Goal: Task Accomplishment & Management: Manage account settings

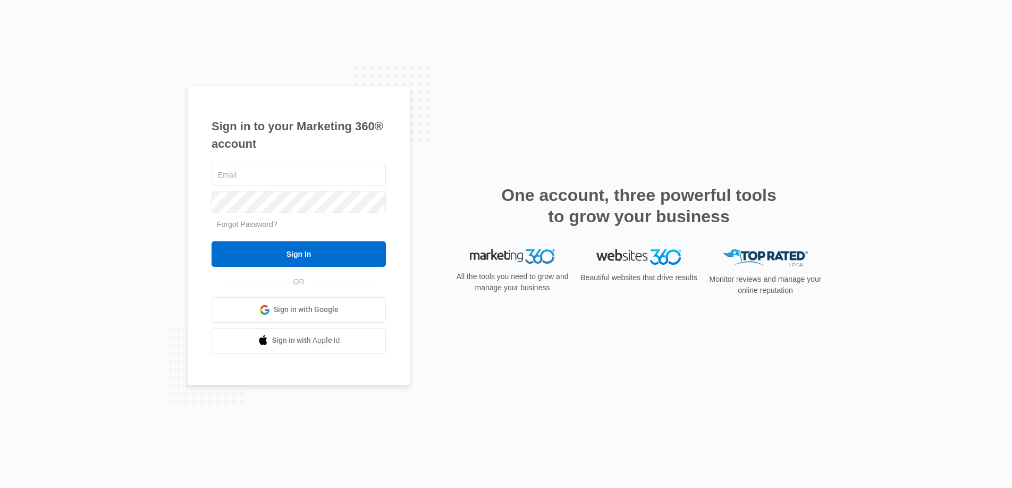
type input "[PERSON_NAME][EMAIL_ADDRESS][PERSON_NAME][DOMAIN_NAME]"
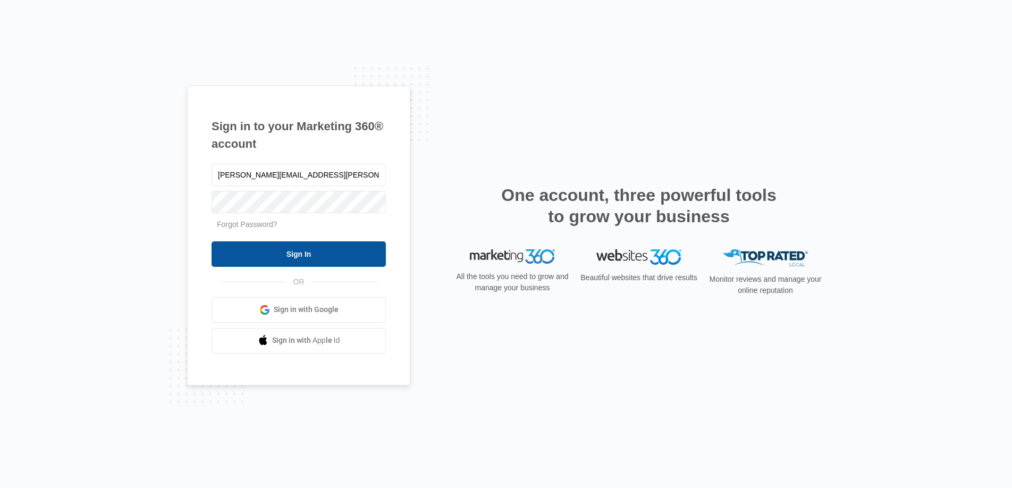
click at [277, 253] on input "Sign In" at bounding box center [298, 254] width 174 height 26
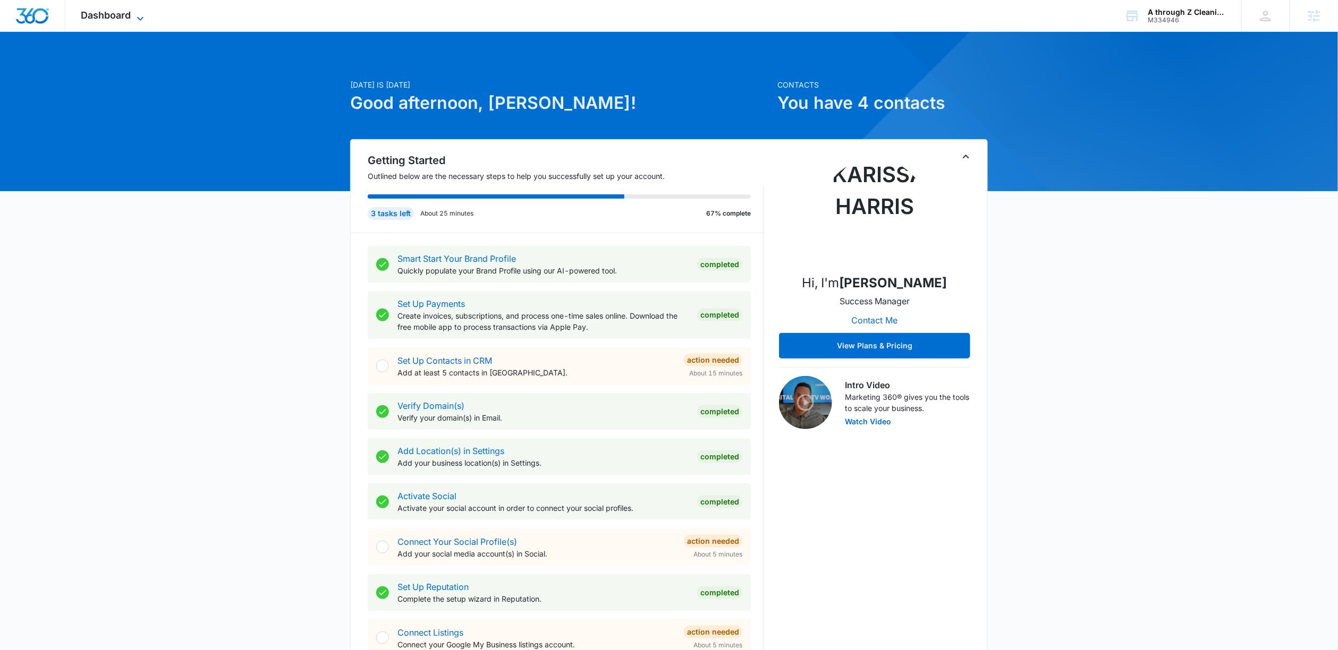
click at [124, 12] on span "Dashboard" at bounding box center [106, 15] width 50 height 11
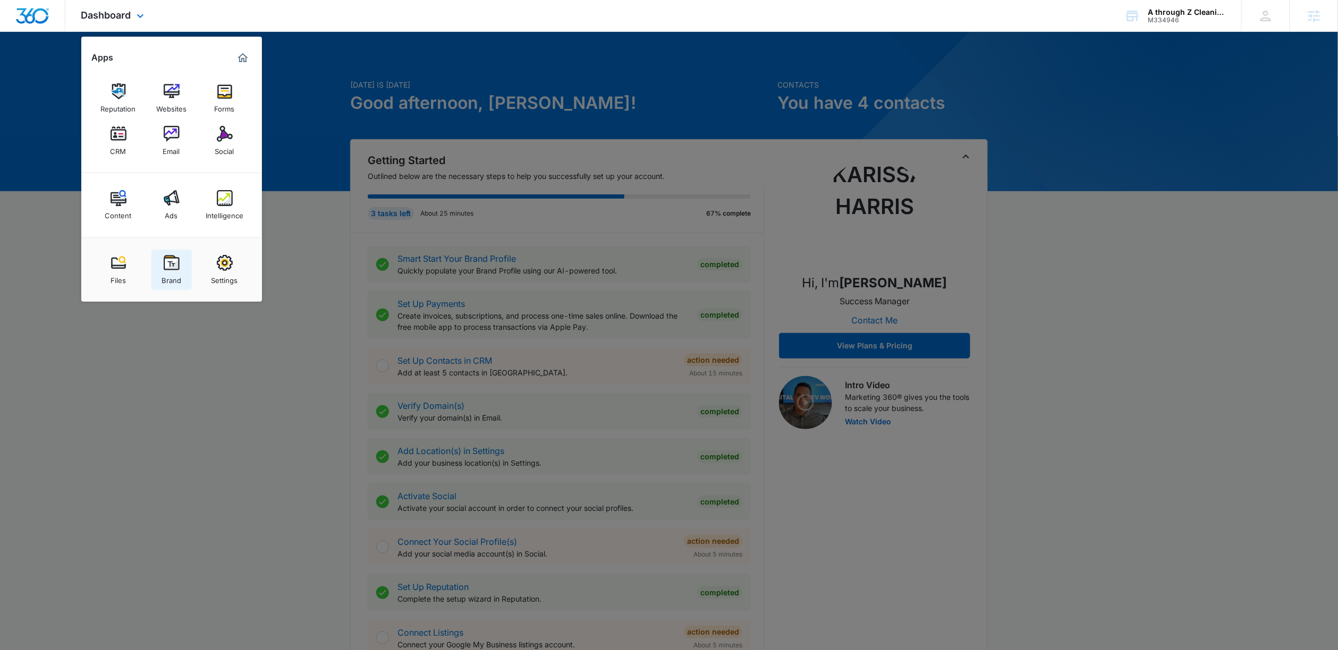
click at [168, 276] on div "Brand" at bounding box center [172, 278] width 20 height 14
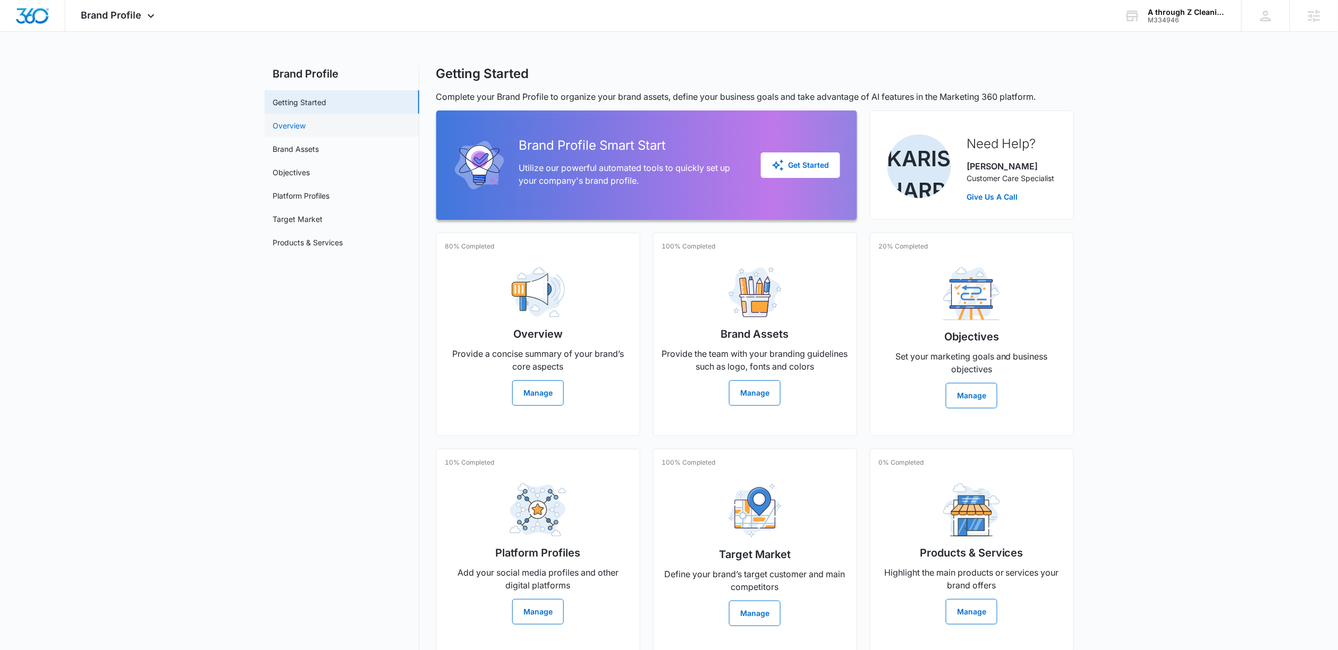
click at [306, 131] on link "Overview" at bounding box center [289, 125] width 33 height 11
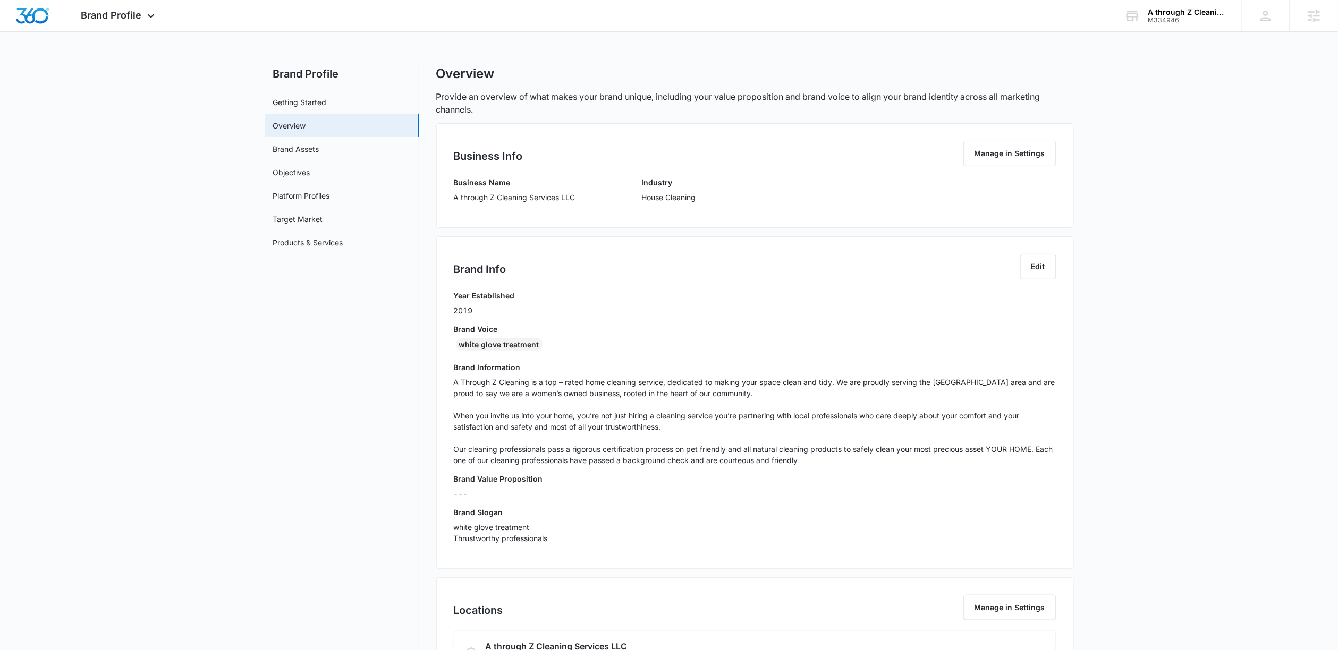
click at [514, 193] on p "A through Z Cleaning Services LLC" at bounding box center [515, 197] width 122 height 11
copy p "A through Z Cleaning Services LLC"
click at [578, 348] on div "white glove treatment" at bounding box center [755, 346] width 602 height 17
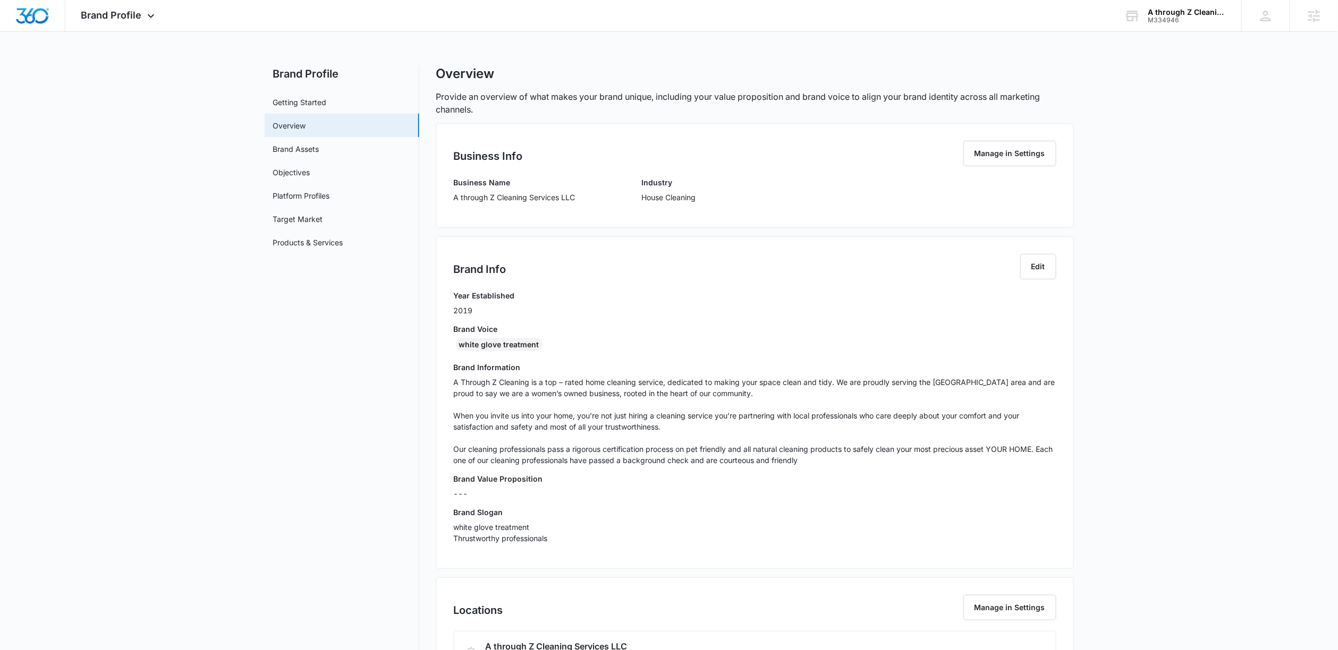
click at [578, 347] on div "white glove treatment" at bounding box center [755, 346] width 602 height 17
copy div "white glove treatment"
click at [519, 536] on p "white glove treatment Thrustworthy professionals" at bounding box center [755, 533] width 602 height 22
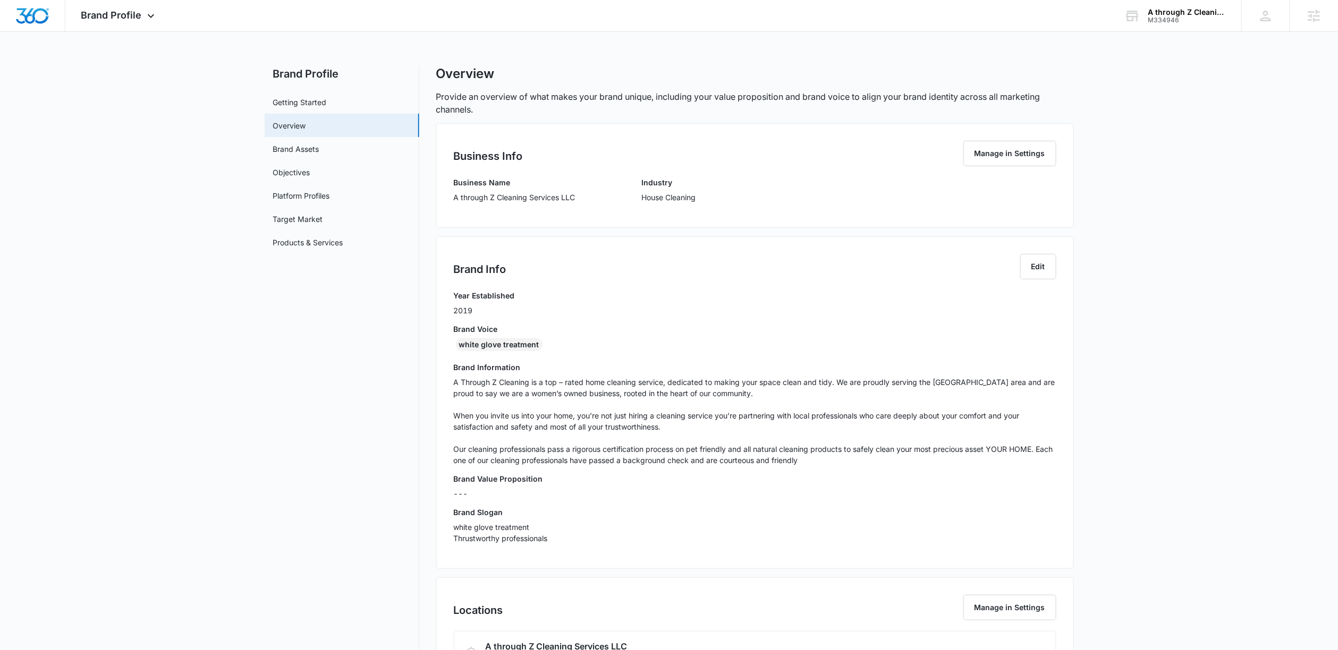
scroll to position [1, 0]
drag, startPoint x: 836, startPoint y: 379, endPoint x: 840, endPoint y: 390, distance: 12.1
click at [840, 390] on p "A Through Z Cleaning is a top – rated home cleaning service, dedicated to makin…" at bounding box center [755, 420] width 602 height 89
copy p "We are proudly serving the Monroe County area and are proud to say we are a wom…"
click at [559, 439] on p "A Through Z Cleaning is a top – rated home cleaning service, dedicated to makin…" at bounding box center [755, 420] width 602 height 89
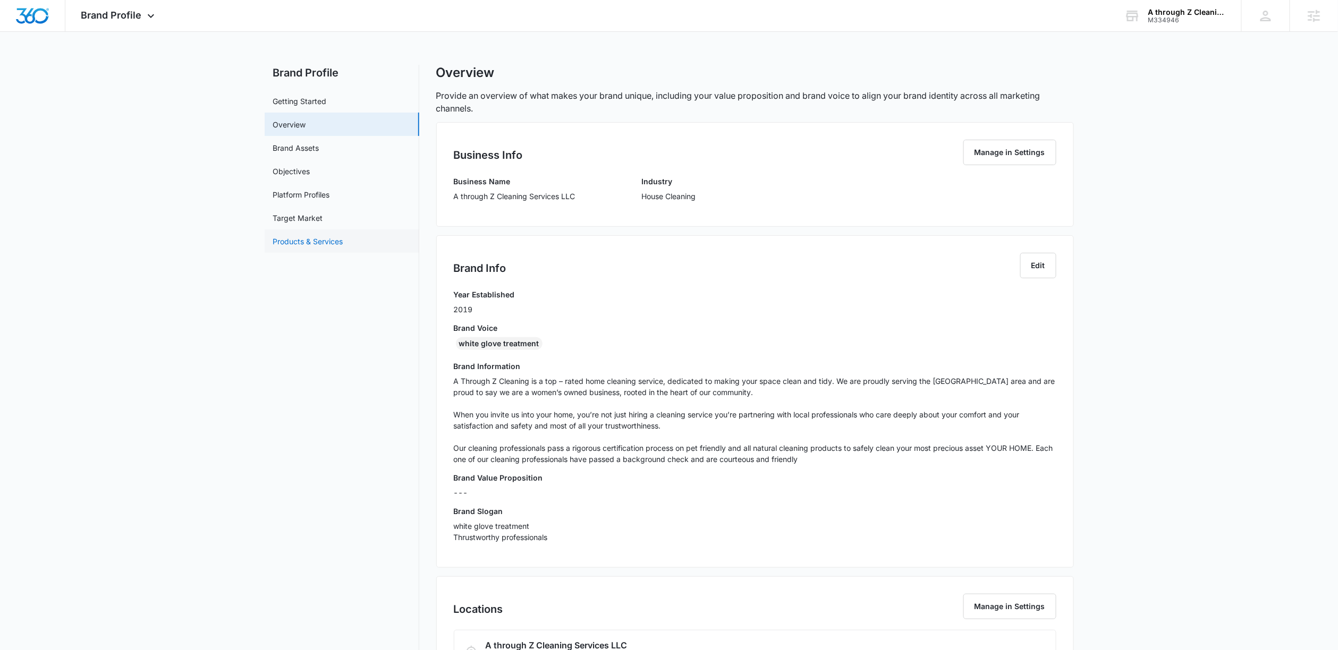
click at [310, 238] on link "Products & Services" at bounding box center [308, 241] width 70 height 11
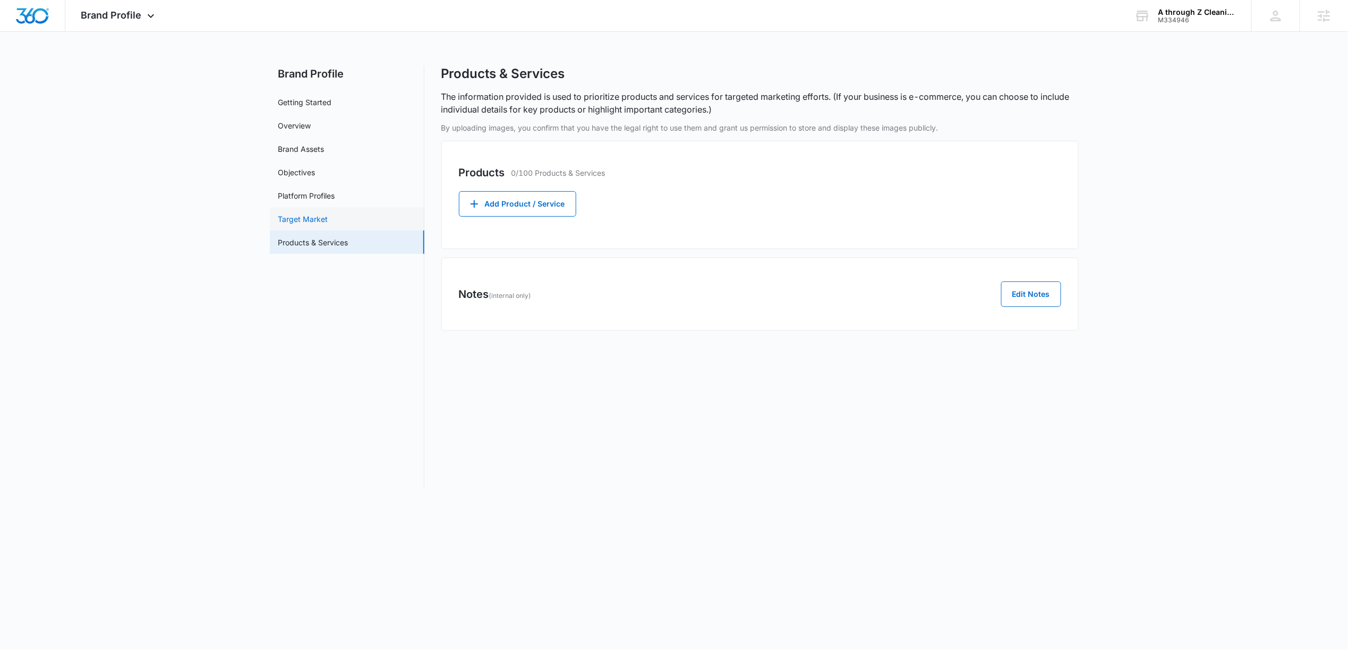
click at [310, 225] on link "Target Market" at bounding box center [303, 219] width 50 height 11
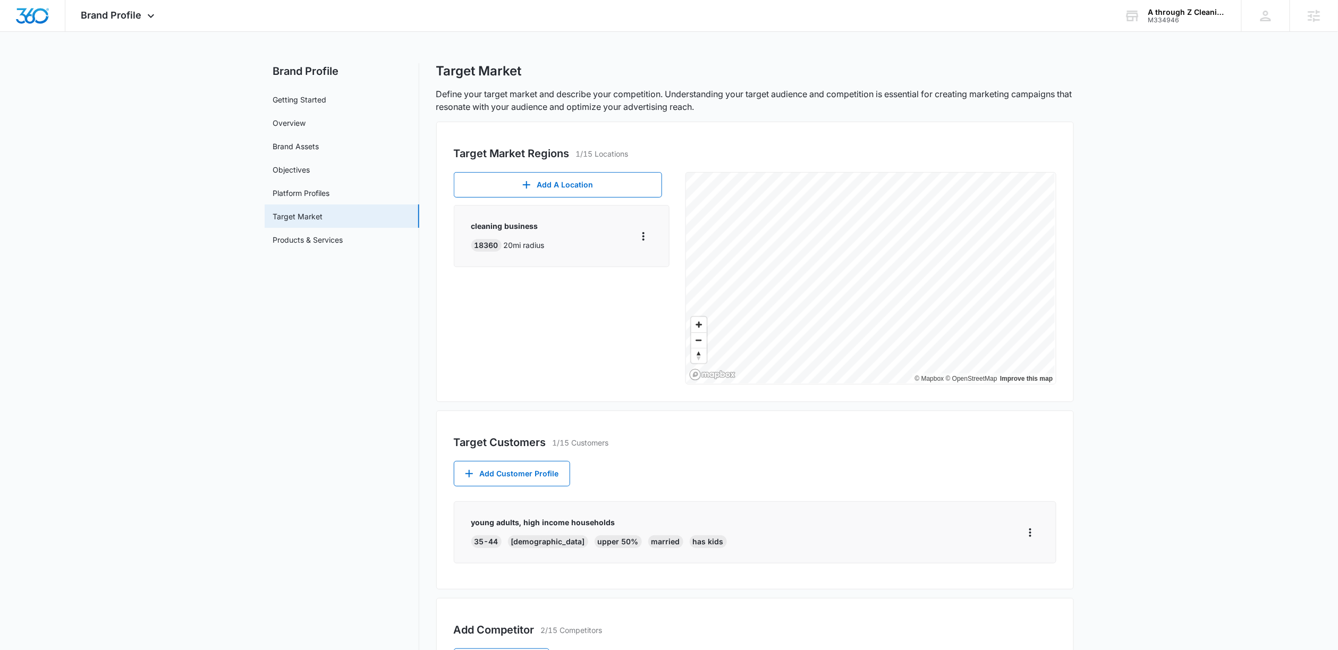
scroll to position [3, 0]
click at [306, 126] on link "Overview" at bounding box center [289, 122] width 33 height 11
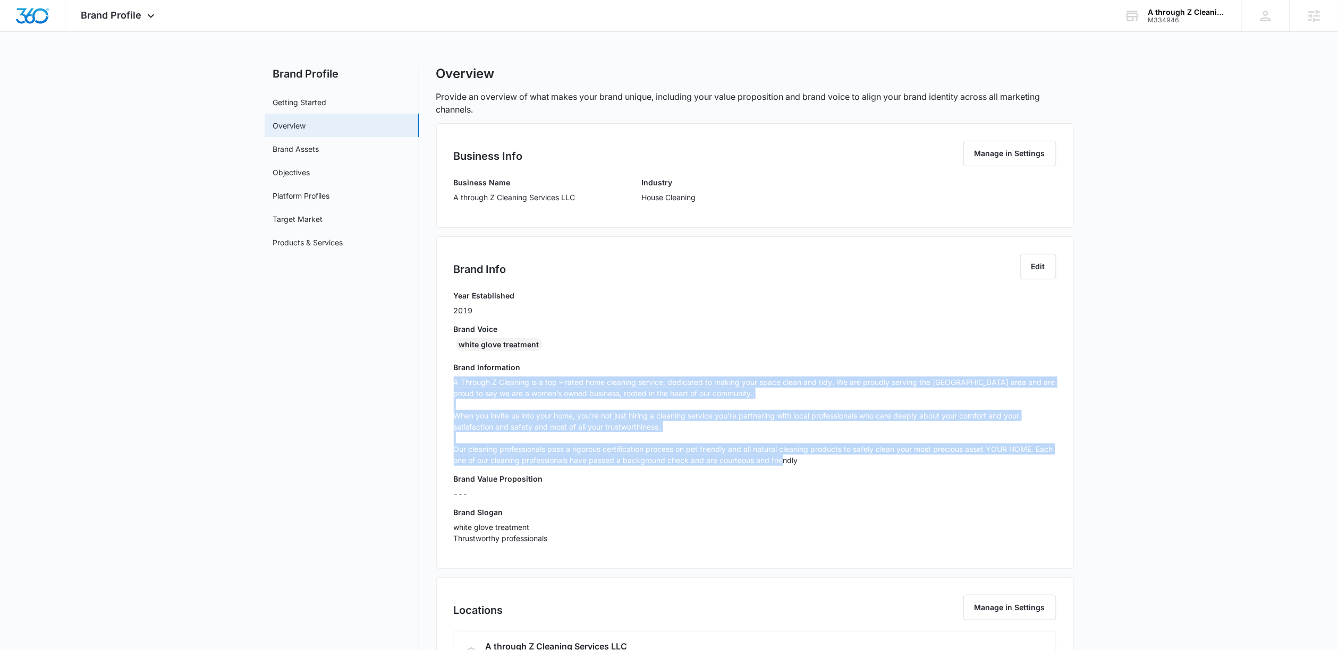
drag, startPoint x: 471, startPoint y: 393, endPoint x: 932, endPoint y: 468, distance: 467.2
click at [932, 468] on div "Brand Info Edit Year Established 2019 Brand Voice white glove treatment Brand I…" at bounding box center [755, 402] width 638 height 333
copy p "A Through Z Cleaning is a top – rated home cleaning service, dedicated to makin…"
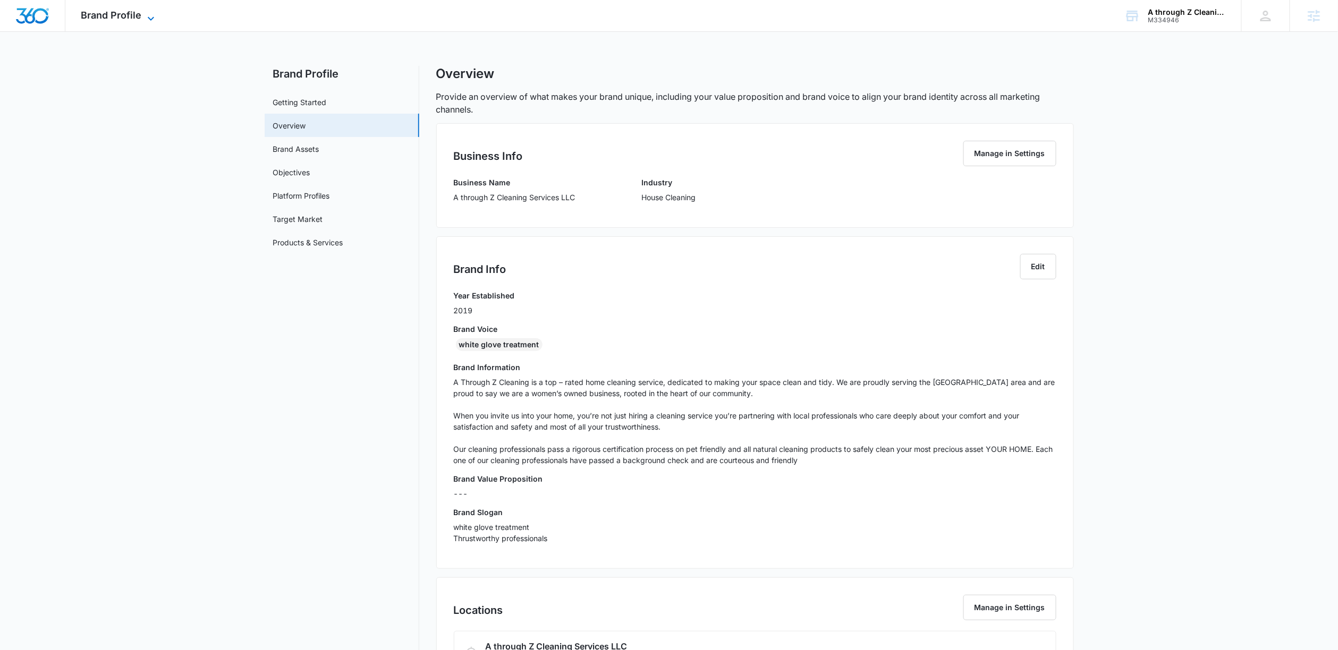
click at [130, 18] on span "Brand Profile" at bounding box center [111, 15] width 61 height 11
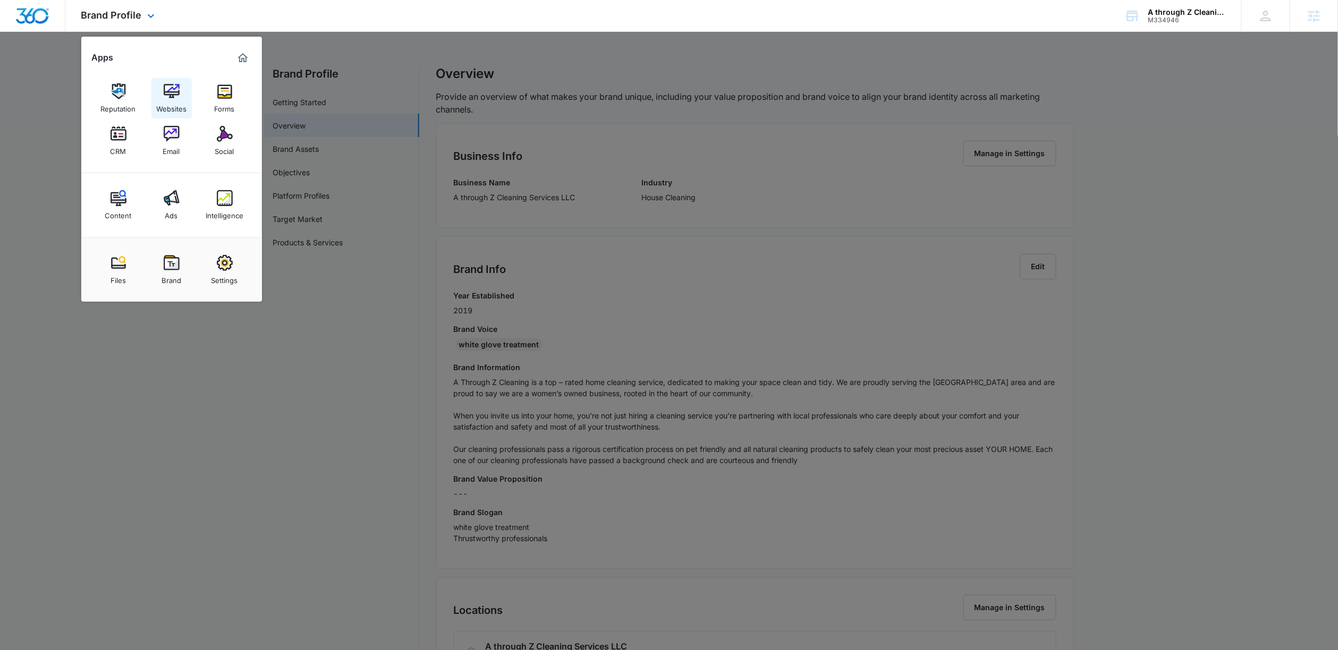
click at [165, 92] on img at bounding box center [172, 91] width 16 height 16
